Goal: Check status: Check status

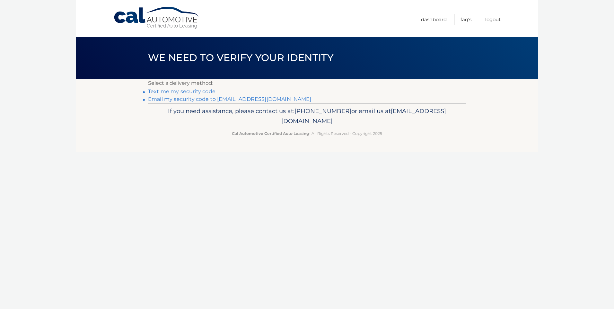
click at [189, 99] on link "Email my security code to [EMAIL_ADDRESS][DOMAIN_NAME]" at bounding box center [229, 99] width 163 height 6
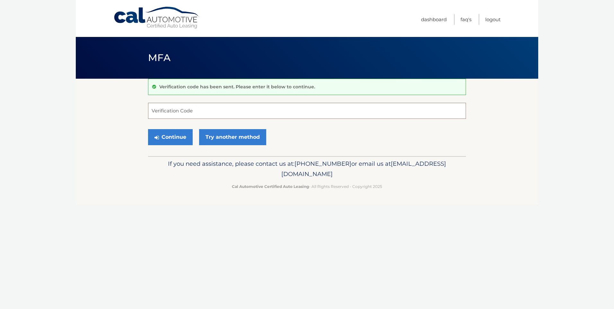
click at [181, 110] on input "Verification Code" at bounding box center [307, 111] width 318 height 16
click at [259, 111] on input "Verification Code" at bounding box center [307, 111] width 318 height 16
type input "176660"
click at [172, 135] on button "Continue" at bounding box center [170, 137] width 45 height 16
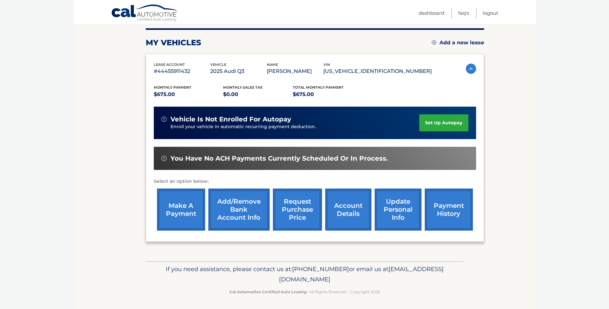
scroll to position [80, 0]
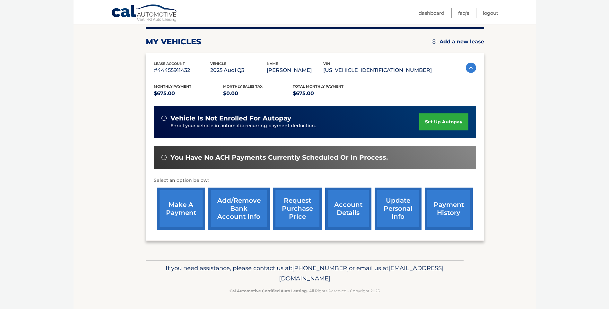
click at [351, 205] on link "account details" at bounding box center [348, 208] width 46 height 42
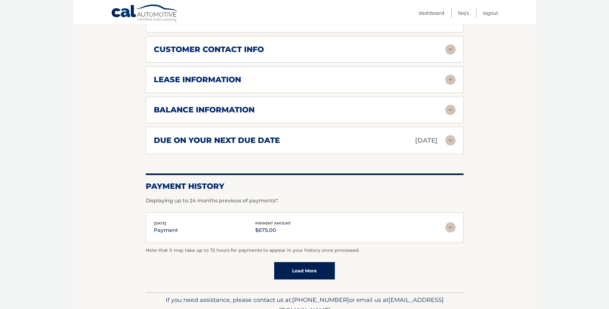
scroll to position [353, 0]
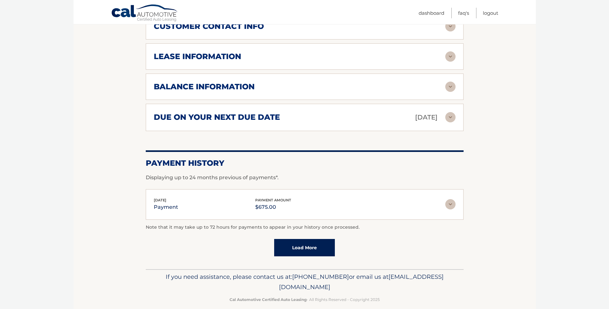
click at [447, 201] on img at bounding box center [450, 204] width 10 height 10
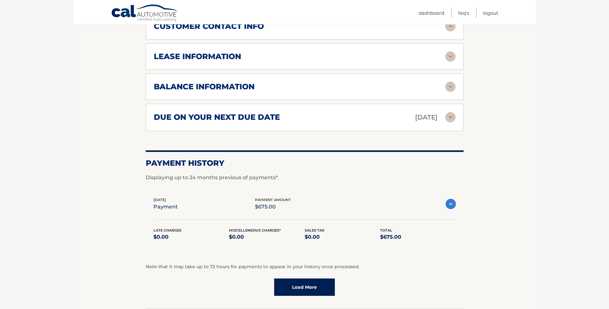
click at [310, 291] on link "Load More" at bounding box center [304, 286] width 61 height 17
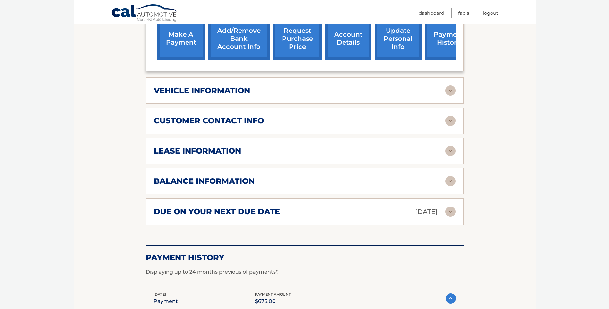
scroll to position [257, 0]
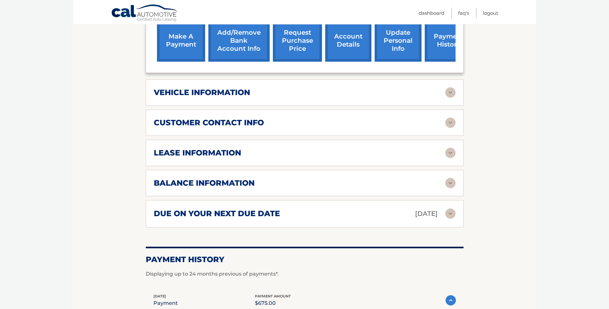
click at [456, 92] on div "vehicle information vehicle Year 2025 vehicle make Audi vehicle model Q3 vehicl…" at bounding box center [305, 92] width 318 height 26
click at [448, 91] on img at bounding box center [450, 92] width 10 height 10
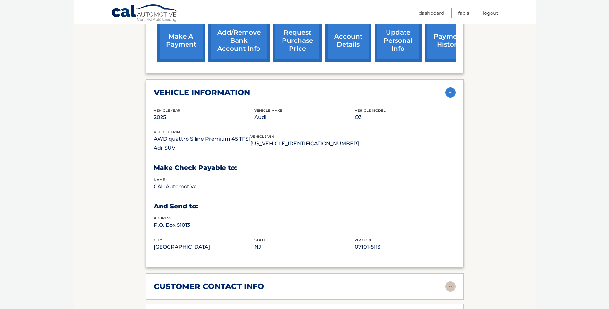
click at [448, 91] on img at bounding box center [450, 92] width 10 height 10
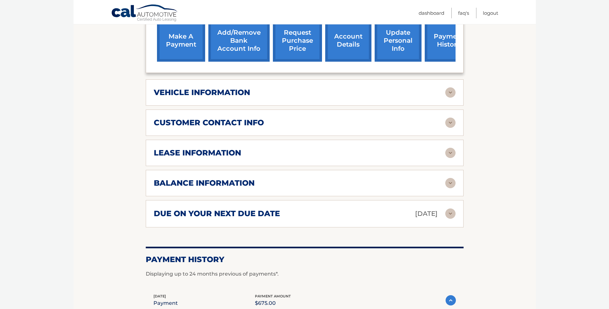
click at [452, 121] on img at bounding box center [450, 123] width 10 height 10
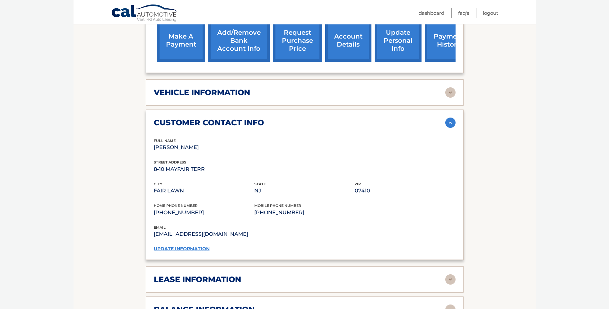
click at [449, 122] on img at bounding box center [450, 123] width 10 height 10
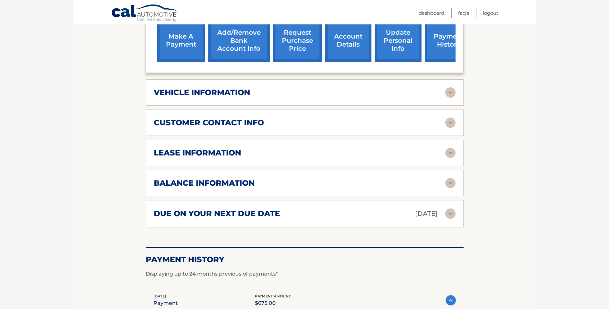
click at [451, 150] on img at bounding box center [450, 153] width 10 height 10
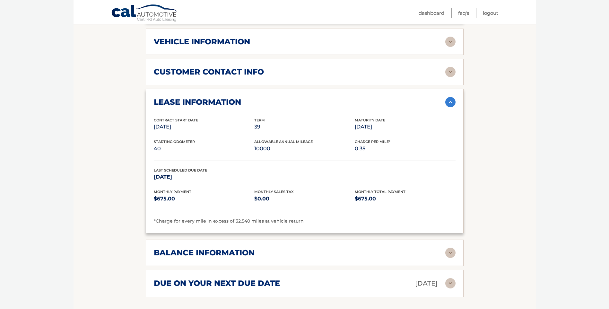
scroll to position [321, 0]
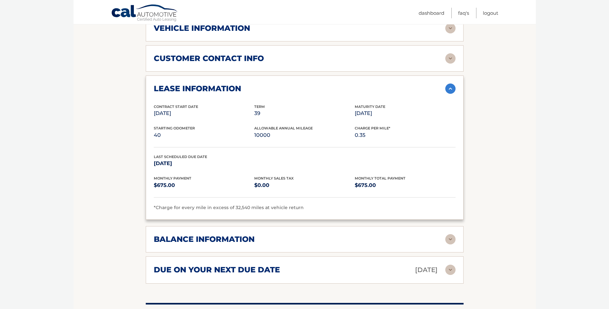
click at [447, 239] on img at bounding box center [450, 239] width 10 height 10
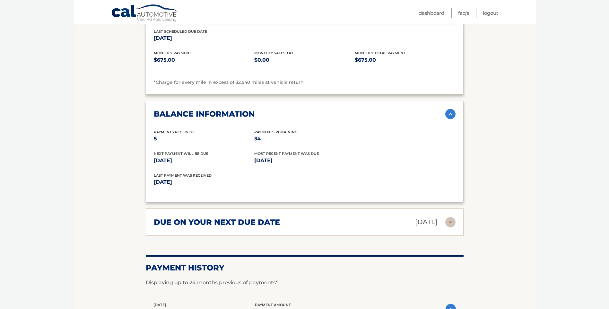
scroll to position [449, 0]
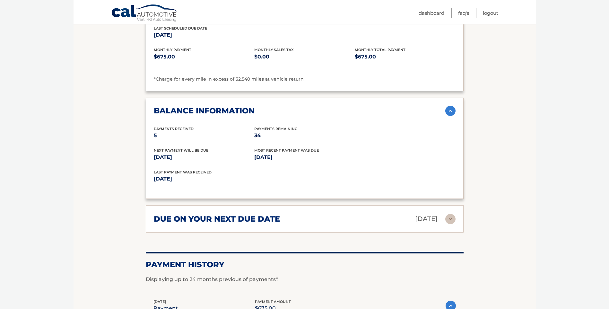
click at [455, 217] on img at bounding box center [450, 219] width 10 height 10
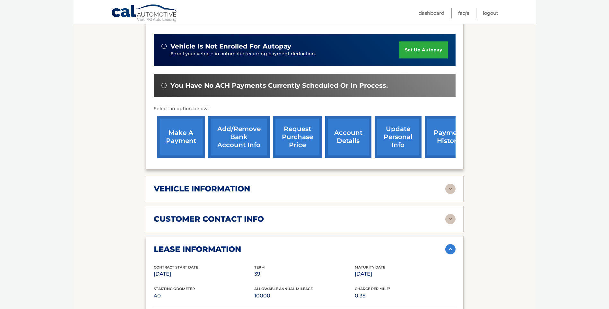
scroll to position [0, 0]
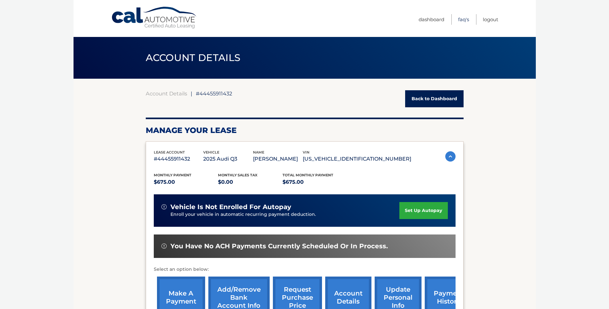
click at [461, 19] on link "FAQ's" at bounding box center [463, 19] width 11 height 11
click at [430, 17] on link "Dashboard" at bounding box center [432, 19] width 26 height 11
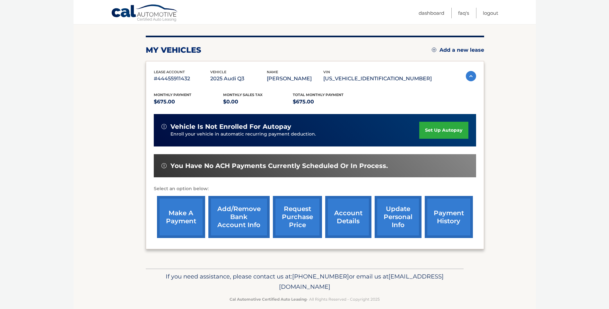
scroll to position [80, 0]
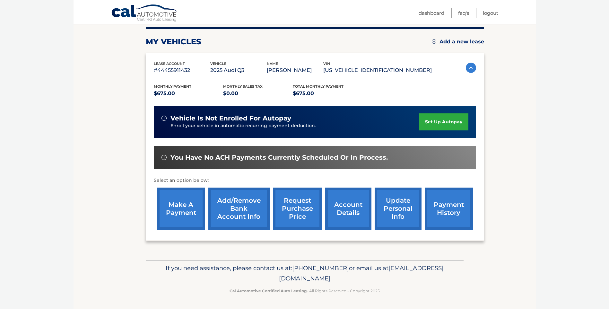
click at [339, 207] on link "account details" at bounding box center [348, 208] width 46 height 42
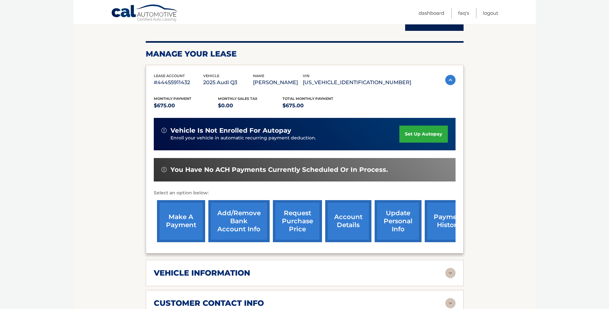
scroll to position [193, 0]
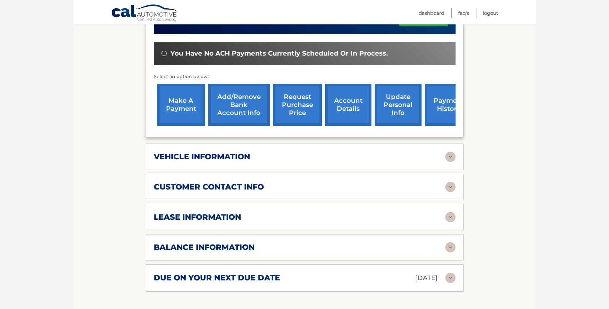
drag, startPoint x: 450, startPoint y: 150, endPoint x: 451, endPoint y: 154, distance: 3.7
click at [451, 154] on div "vehicle information vehicle Year [DATE] vehicle make Audi vehicle model Q3 vehi…" at bounding box center [305, 157] width 318 height 26
click at [452, 156] on img at bounding box center [450, 157] width 10 height 10
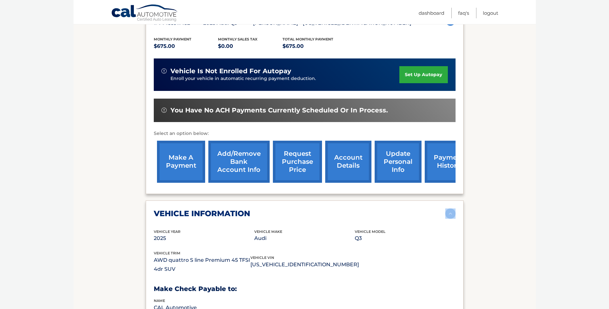
scroll to position [140, 0]
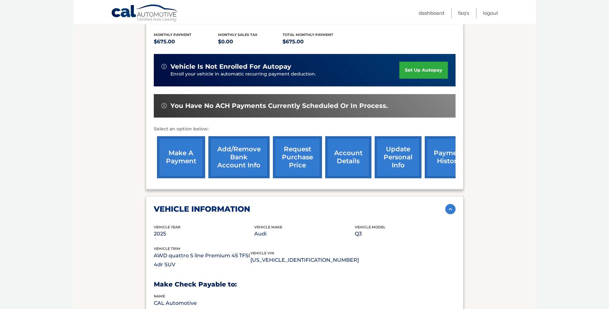
click at [442, 179] on div "make a payment Add/Remove bank account info request purchase price account deta…" at bounding box center [315, 157] width 322 height 48
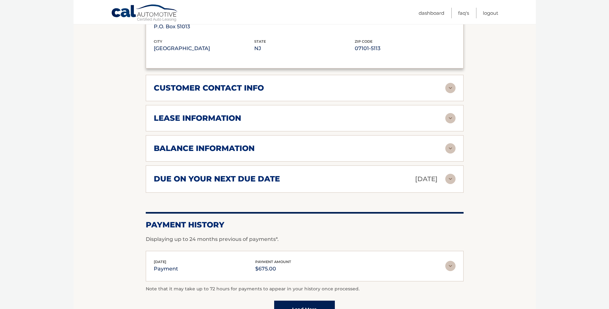
scroll to position [461, 0]
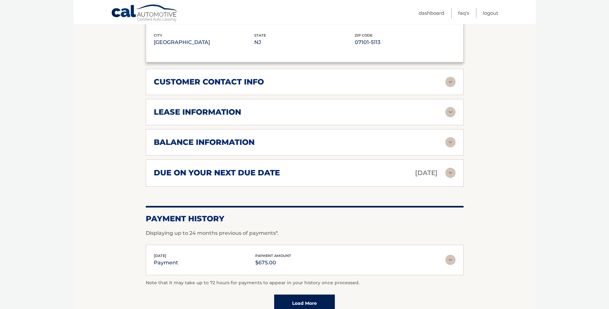
click at [318, 110] on div "lease information" at bounding box center [300, 112] width 292 height 10
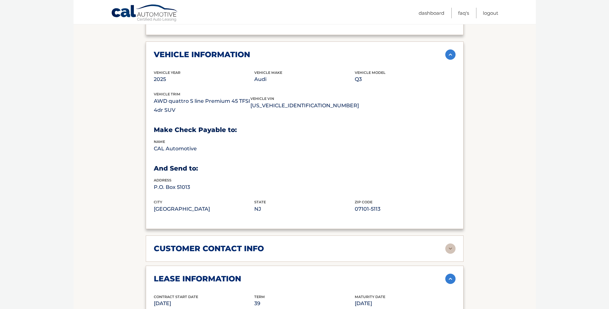
scroll to position [293, 0]
